Goal: Transaction & Acquisition: Purchase product/service

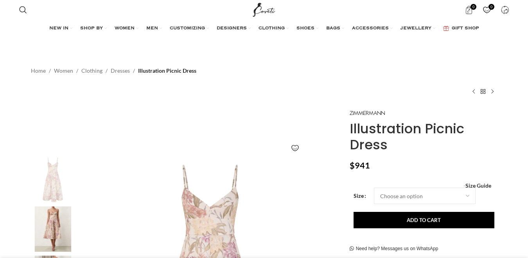
select select "English"
drag, startPoint x: 347, startPoint y: 128, endPoint x: 391, endPoint y: 142, distance: 46.9
copy h1 "Illustration Picnic Dress"
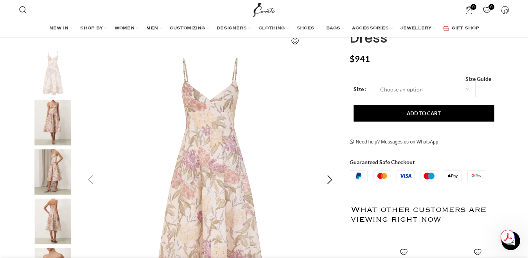
scroll to position [151, 0]
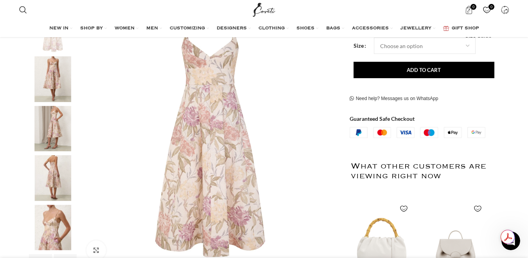
click at [52, 74] on img "2 / 6" at bounding box center [53, 79] width 48 height 46
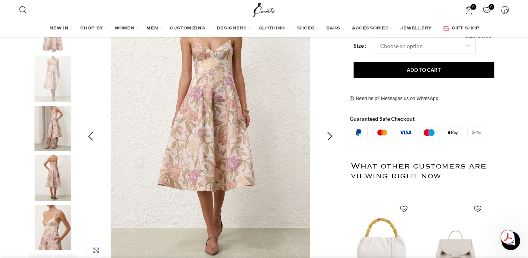
scroll to position [0, 329]
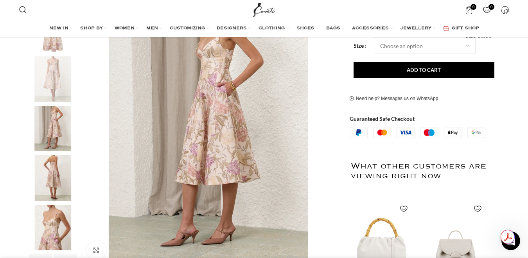
click at [50, 126] on img "3 / 6" at bounding box center [53, 129] width 48 height 46
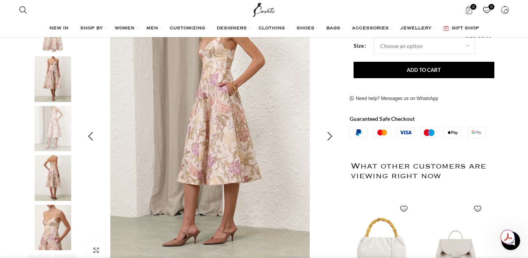
scroll to position [0, 494]
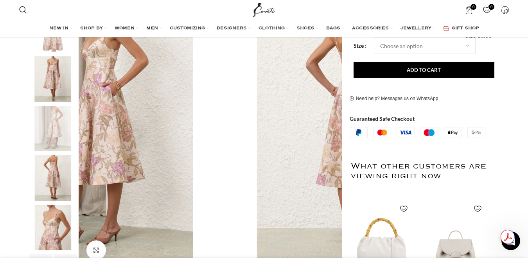
click at [56, 161] on img "4 / 6" at bounding box center [53, 178] width 48 height 46
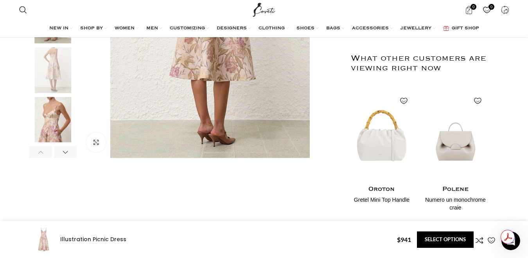
scroll to position [316, 0]
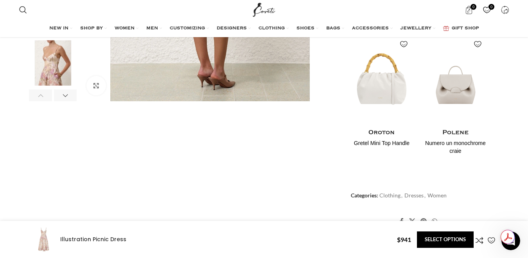
click at [62, 75] on img "5 / 6" at bounding box center [53, 63] width 48 height 46
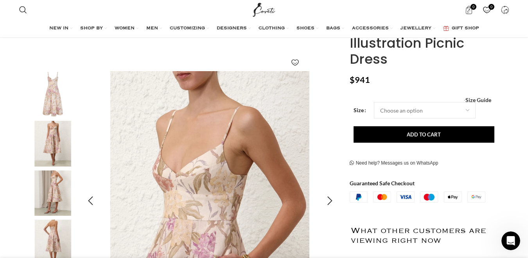
scroll to position [0, 1153]
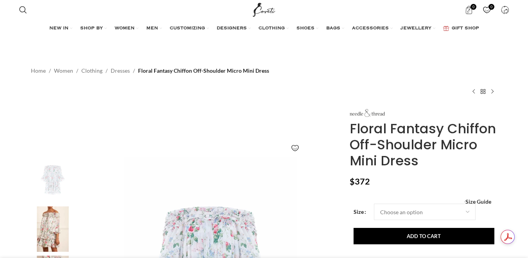
select select "English"
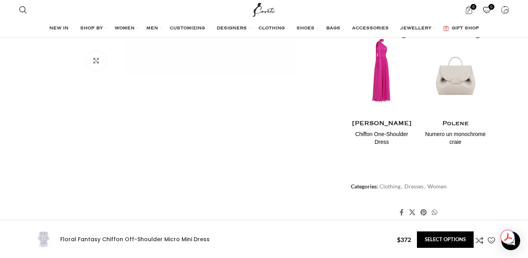
scroll to position [0, 247]
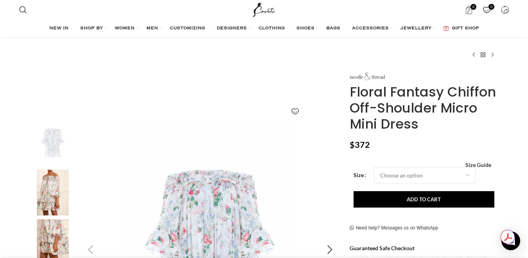
scroll to position [51, 0]
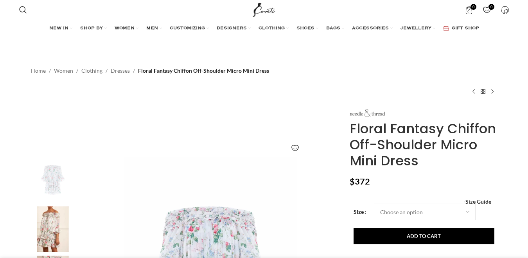
select select "English"
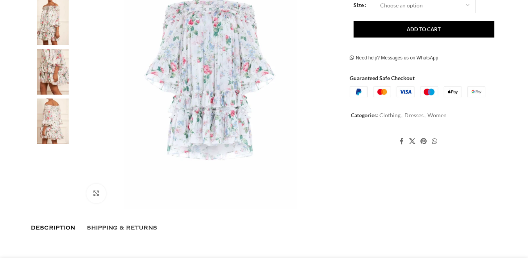
select select "English"
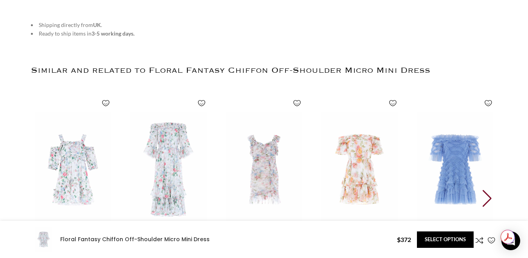
scroll to position [0, 247]
